Goal: Information Seeking & Learning: Learn about a topic

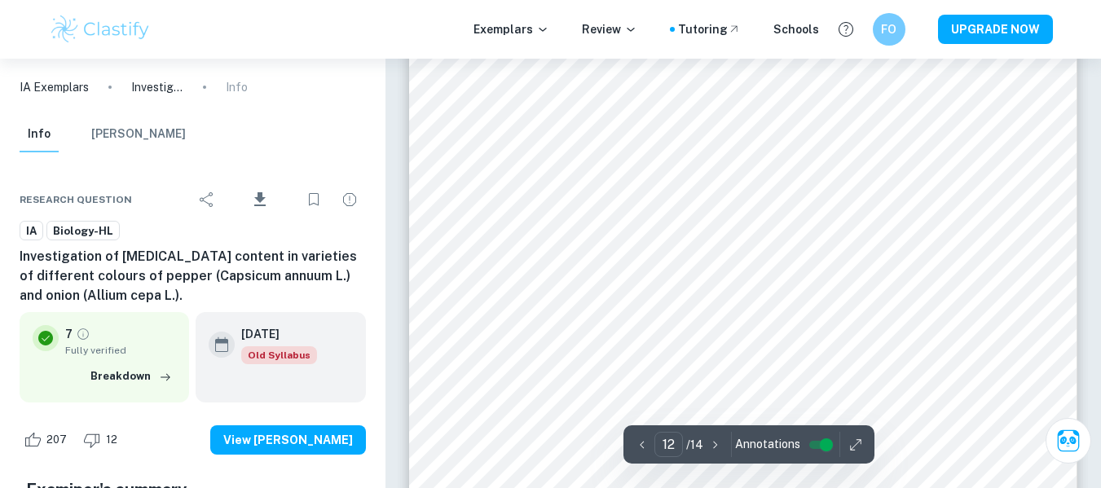
scroll to position [11159, 0]
type input "1"
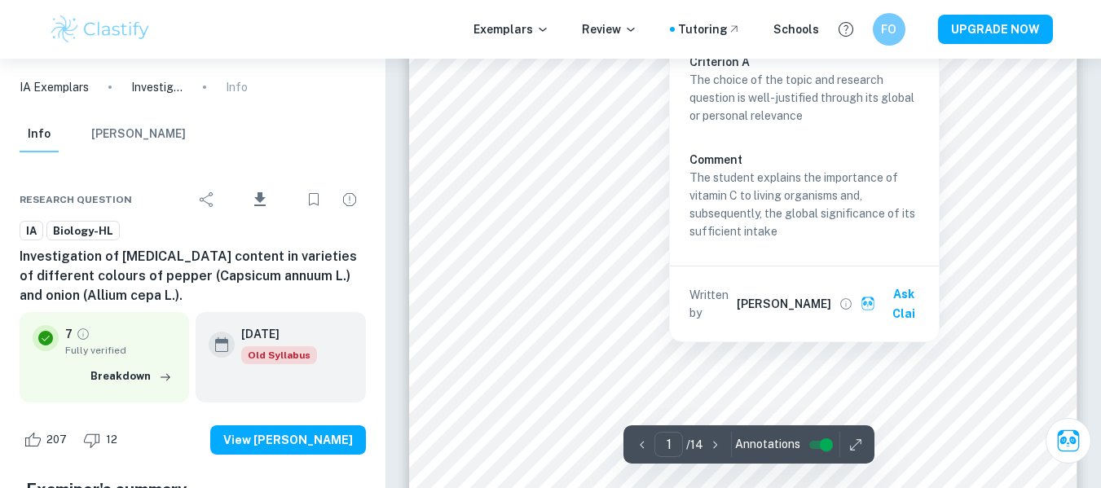
scroll to position [443, 0]
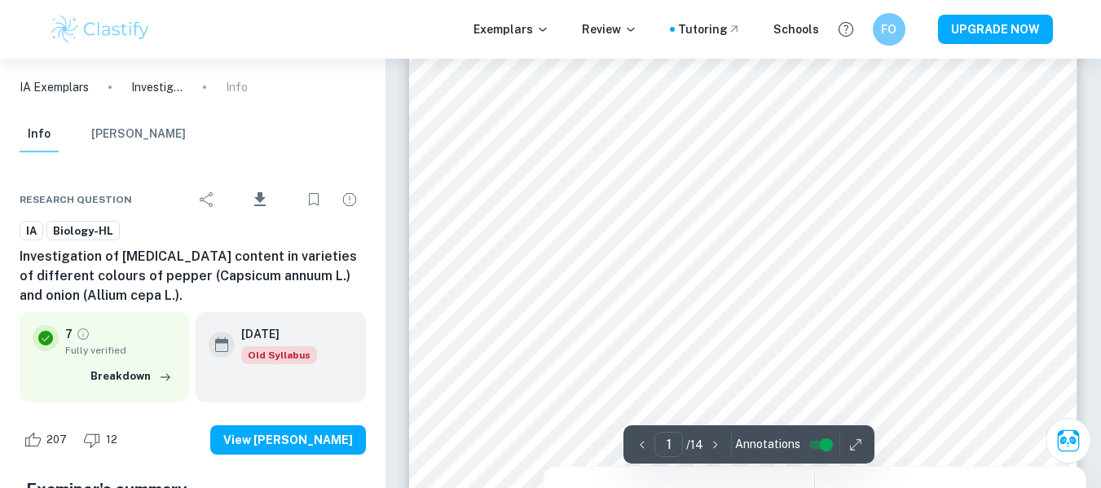
click at [583, 302] on div at bounding box center [742, 297] width 571 height 20
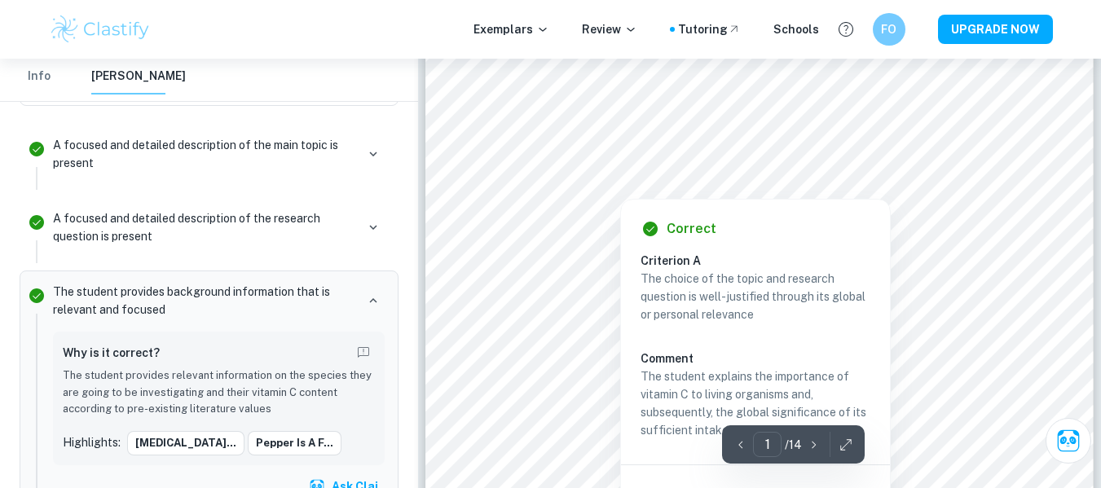
scroll to position [0, 0]
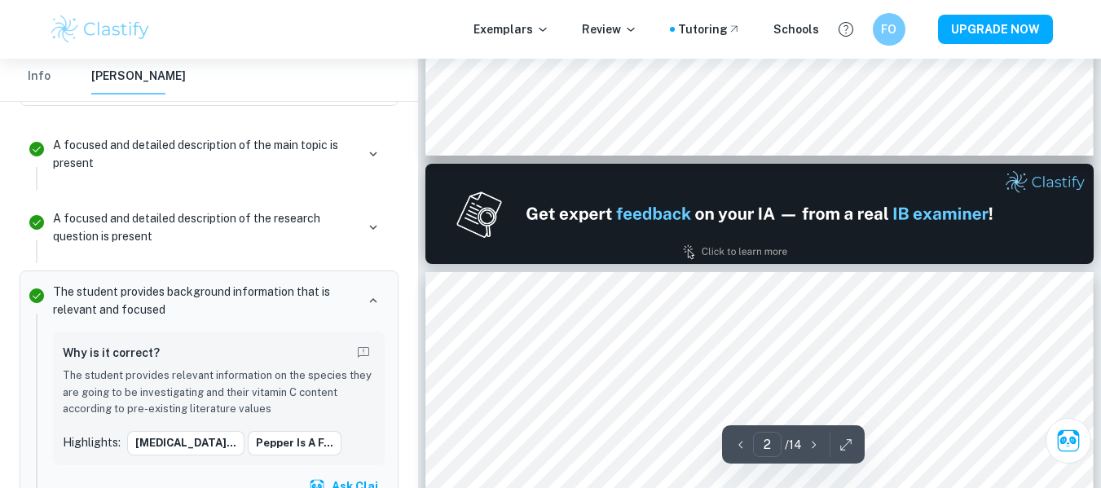
type input "1"
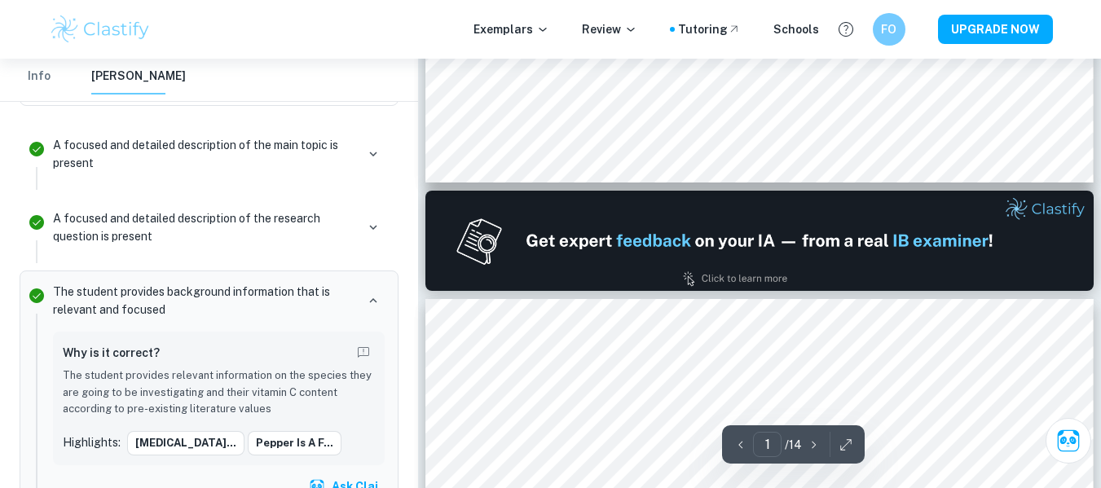
scroll to position [837, 0]
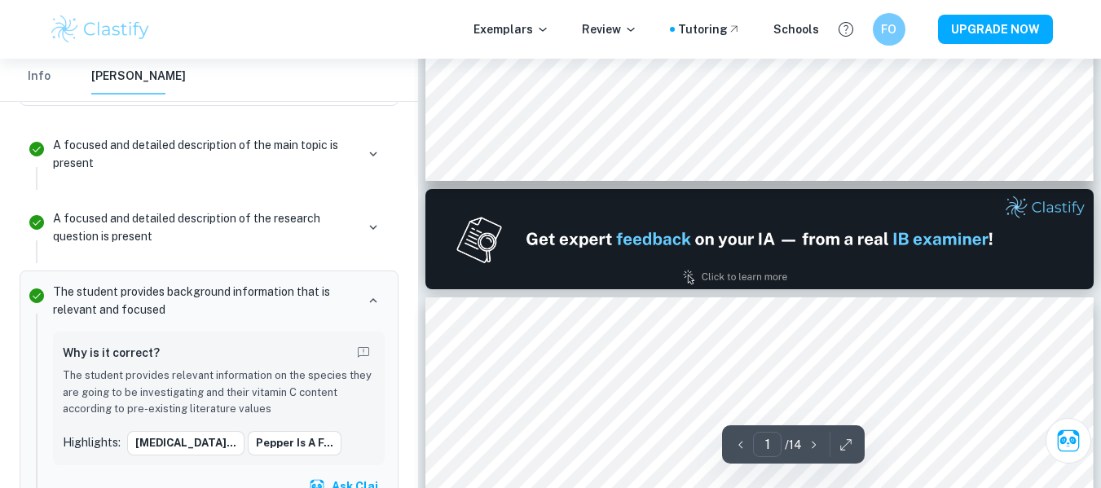
click at [727, 289] on img at bounding box center [759, 239] width 668 height 100
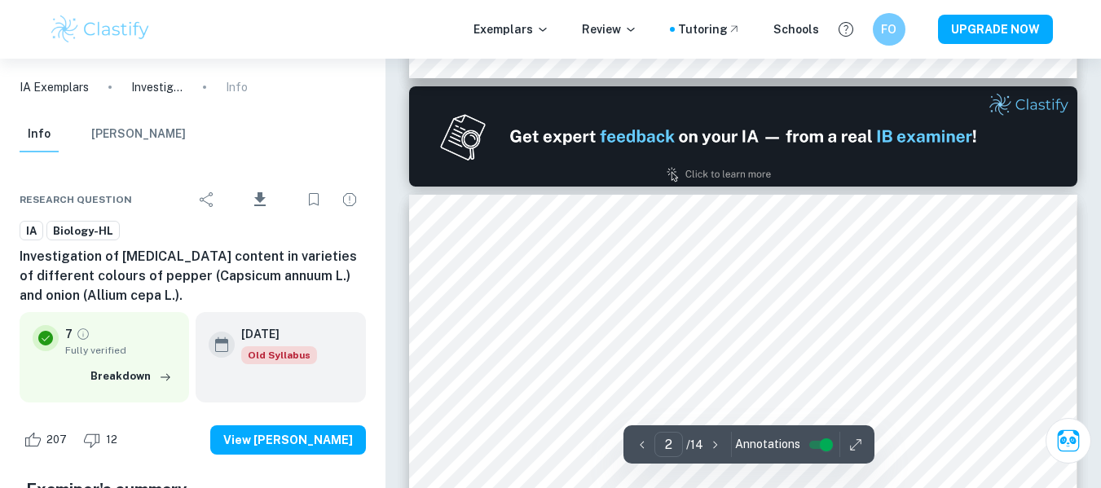
scroll to position [939, 0]
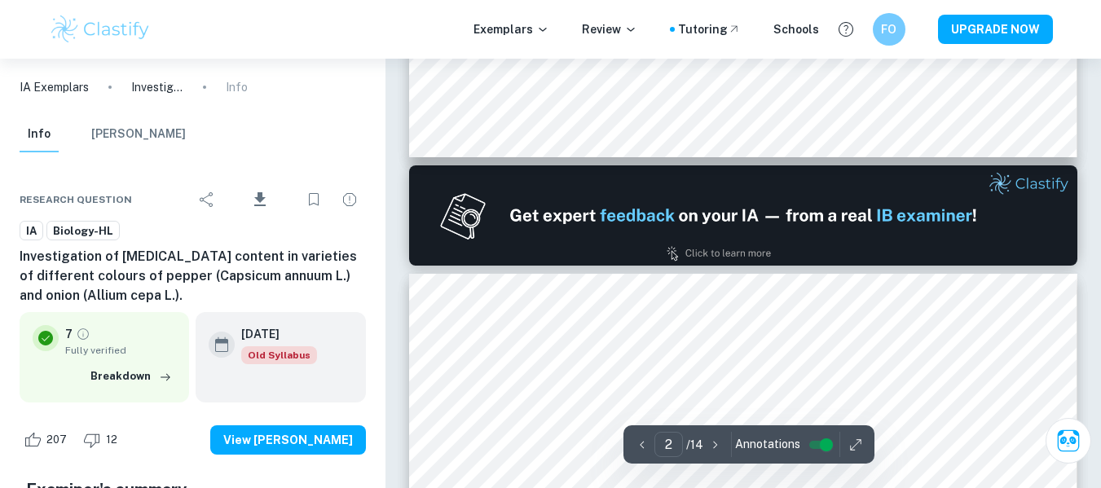
type input "1"
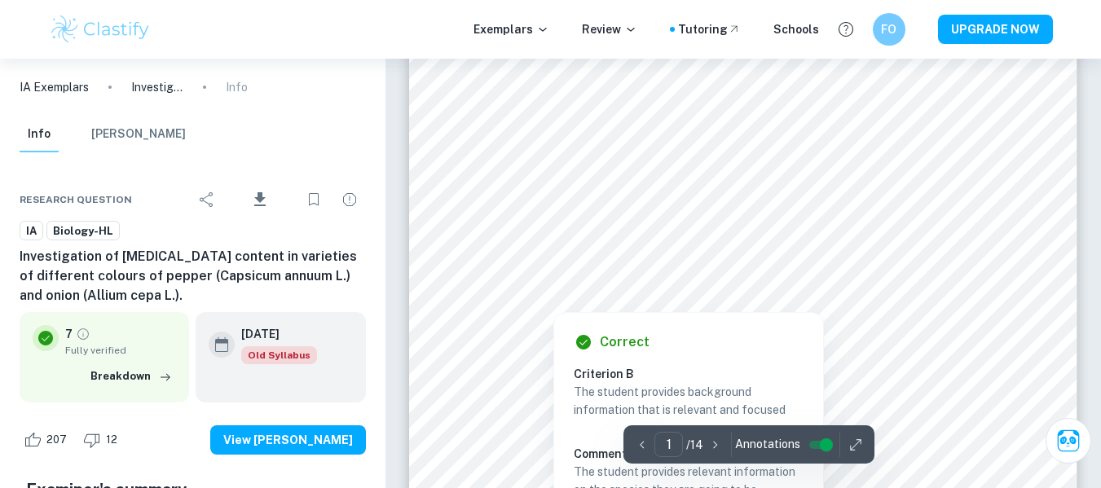
scroll to position [0, 0]
